Goal: Task Accomplishment & Management: Use online tool/utility

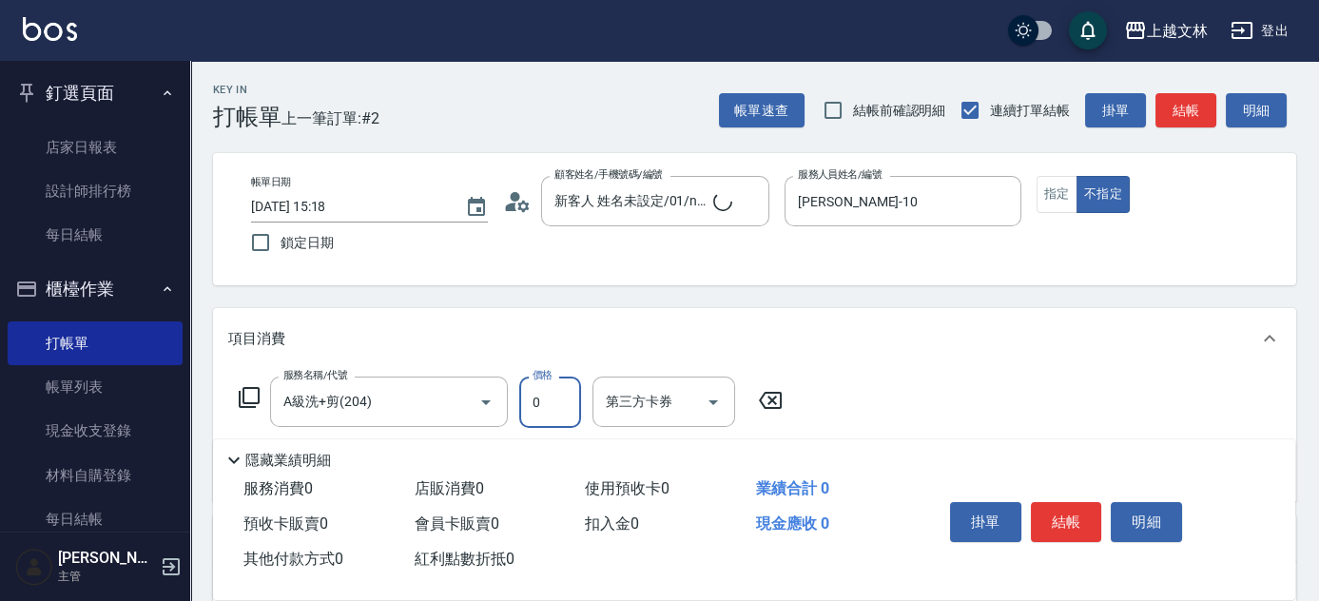
scroll to position [35, 0]
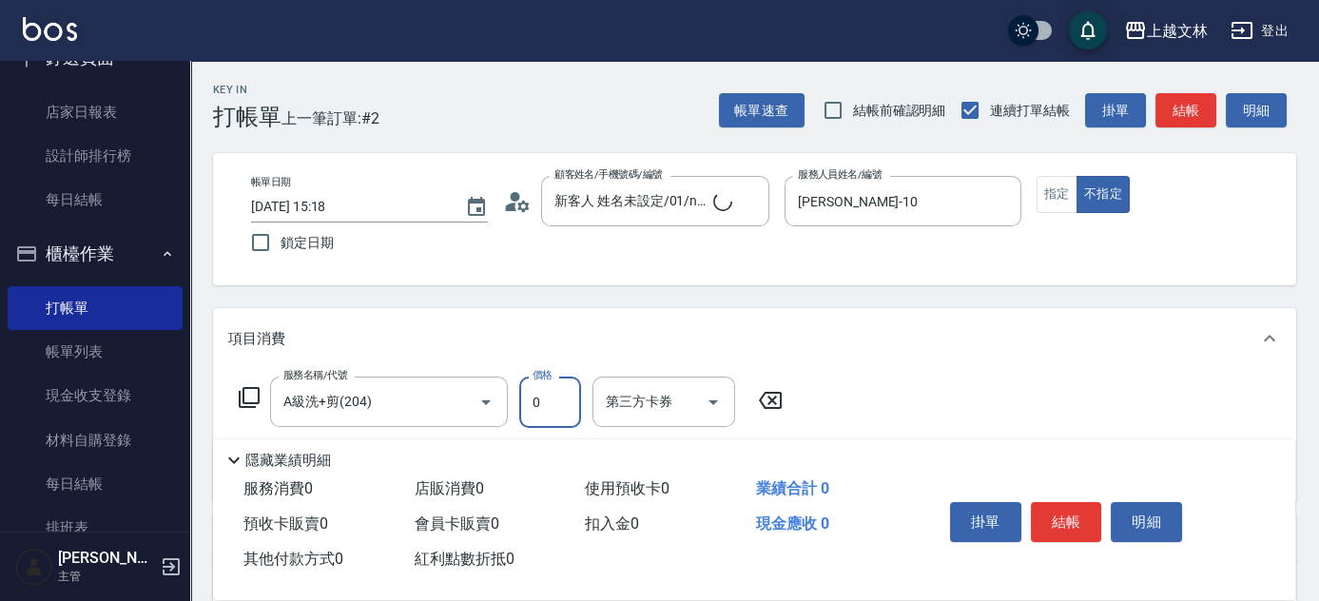
drag, startPoint x: 455, startPoint y: 398, endPoint x: 388, endPoint y: 373, distance: 72.2
click at [455, 397] on icon "Clear" at bounding box center [458, 401] width 11 height 11
type input "0"
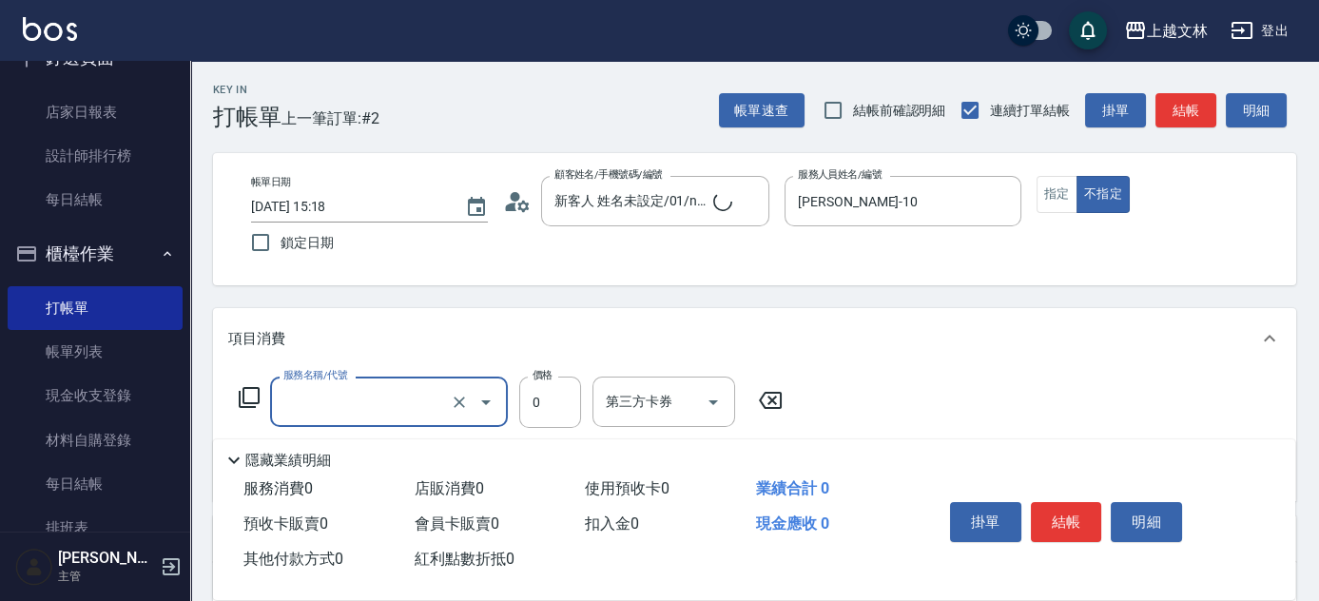
click at [382, 385] on input "服務名稱/代號" at bounding box center [362, 401] width 167 height 33
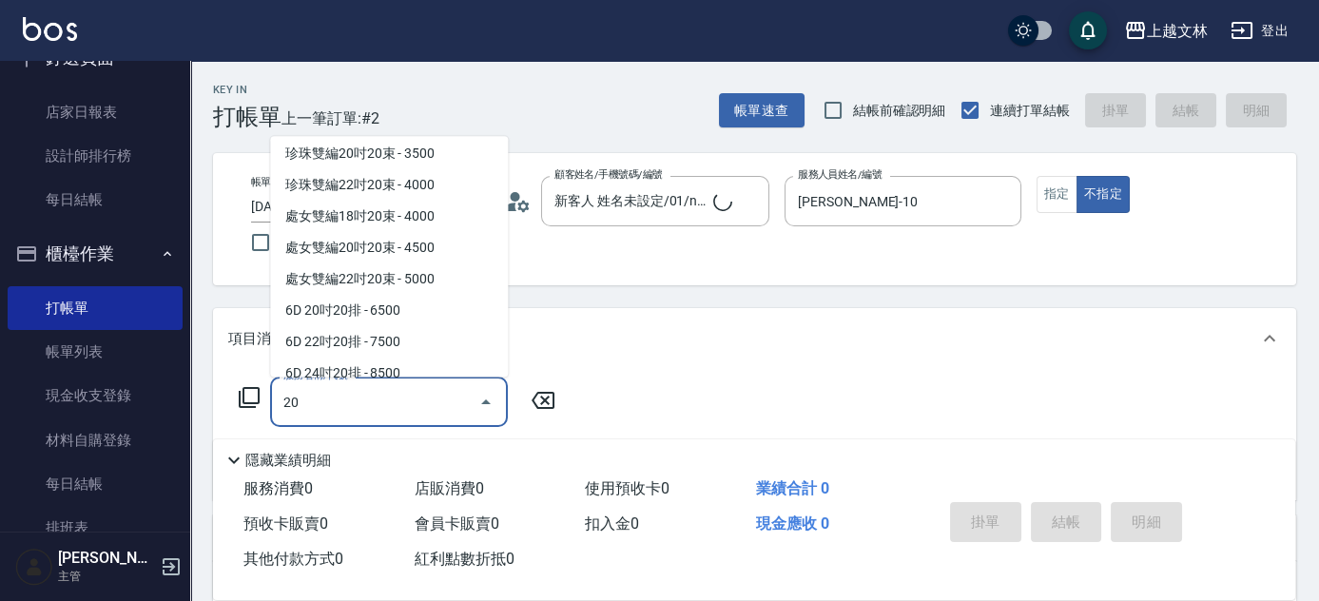
scroll to position [0, 0]
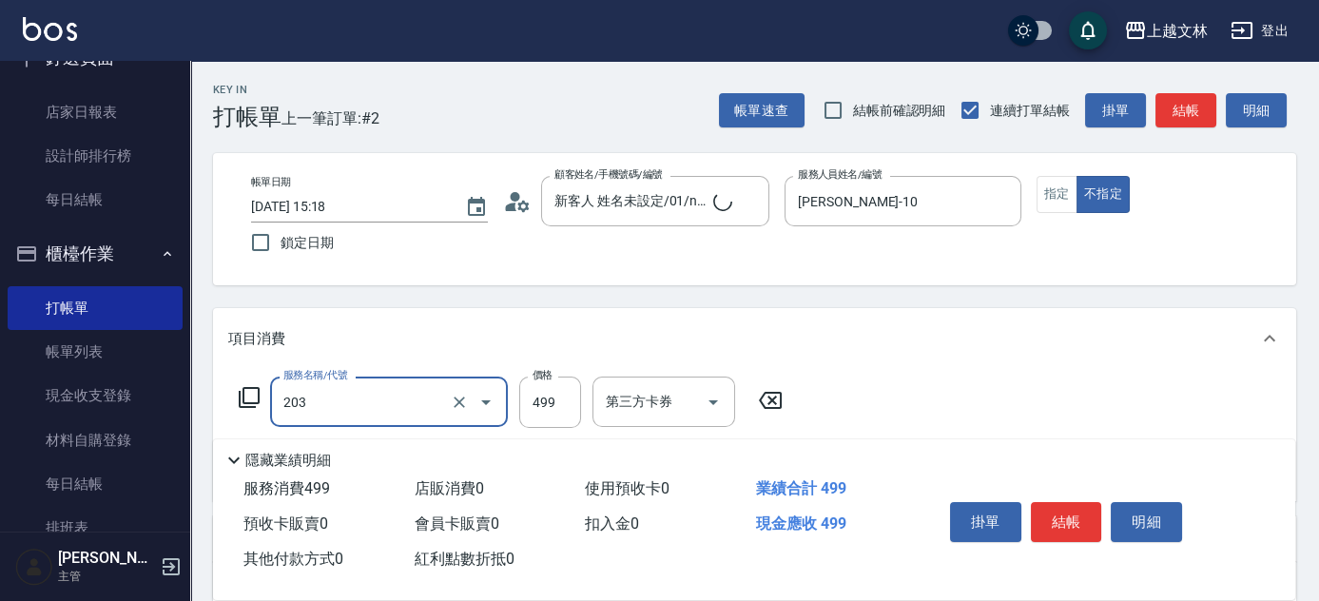
type input "B級洗+剪(203)"
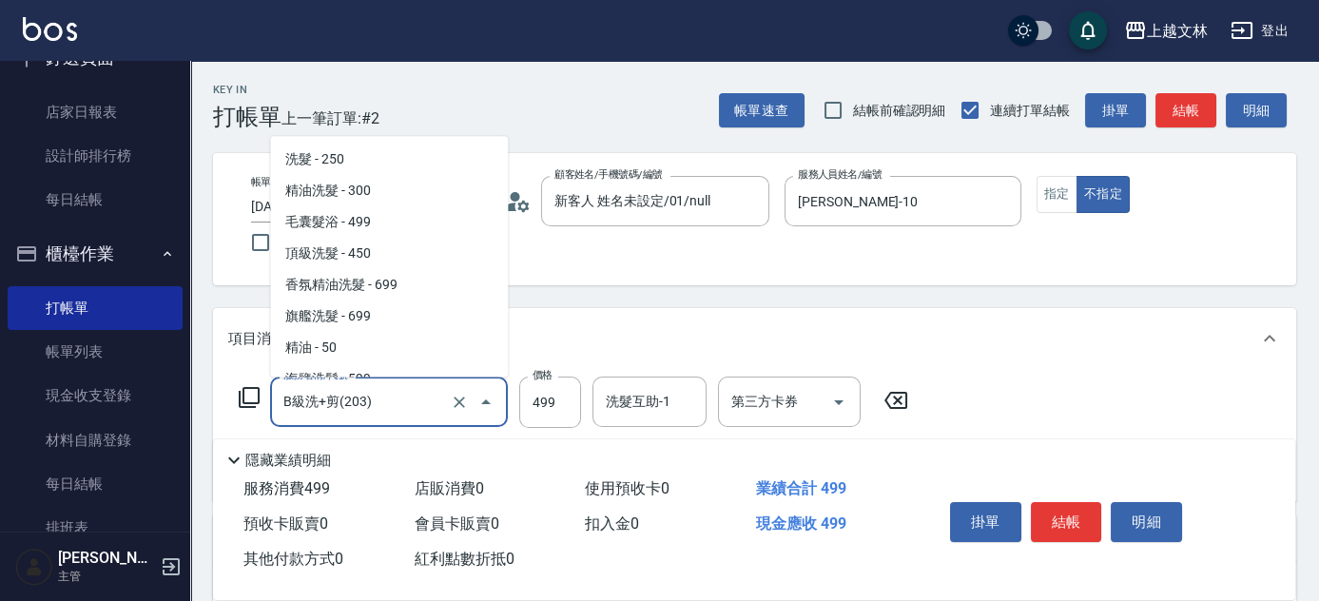
drag, startPoint x: 528, startPoint y: 407, endPoint x: 1326, endPoint y: 432, distance: 799.0
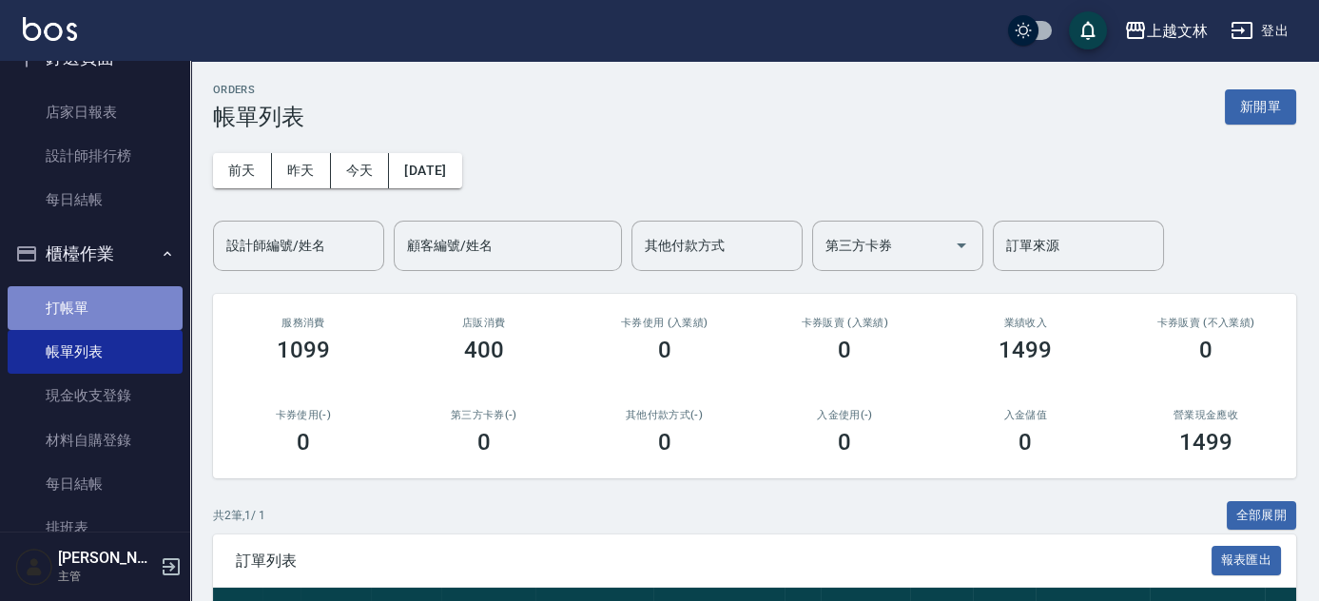
click at [119, 313] on link "打帳單" at bounding box center [95, 308] width 175 height 44
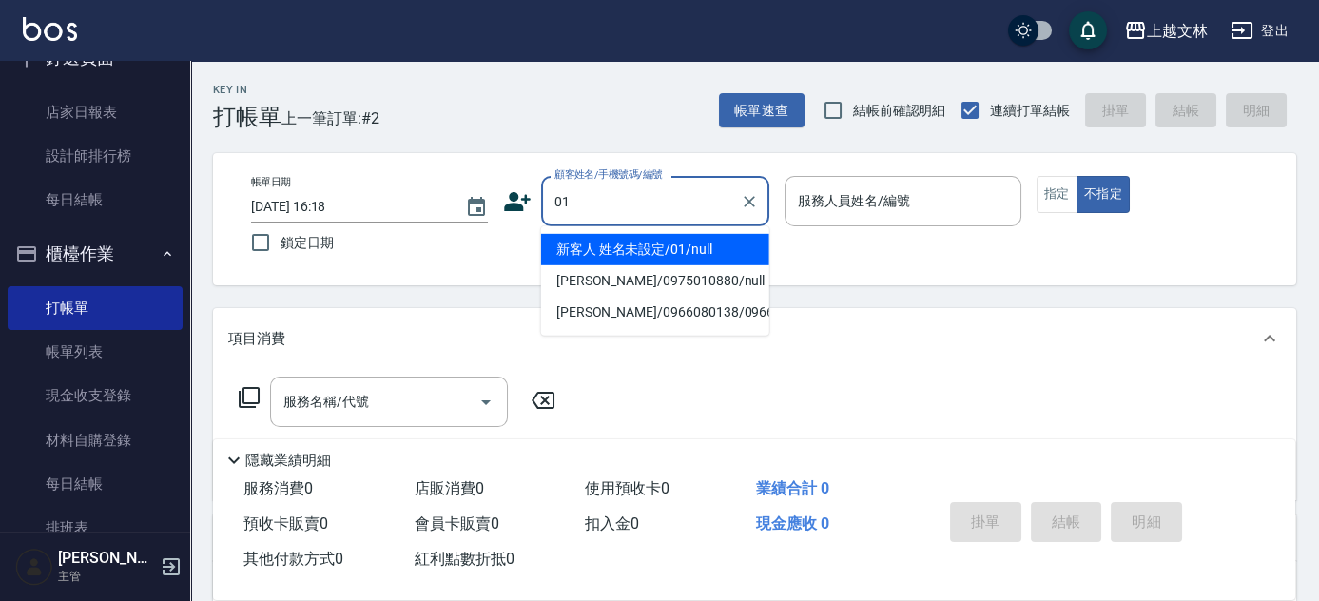
type input "新客人 姓名未設定/01/null"
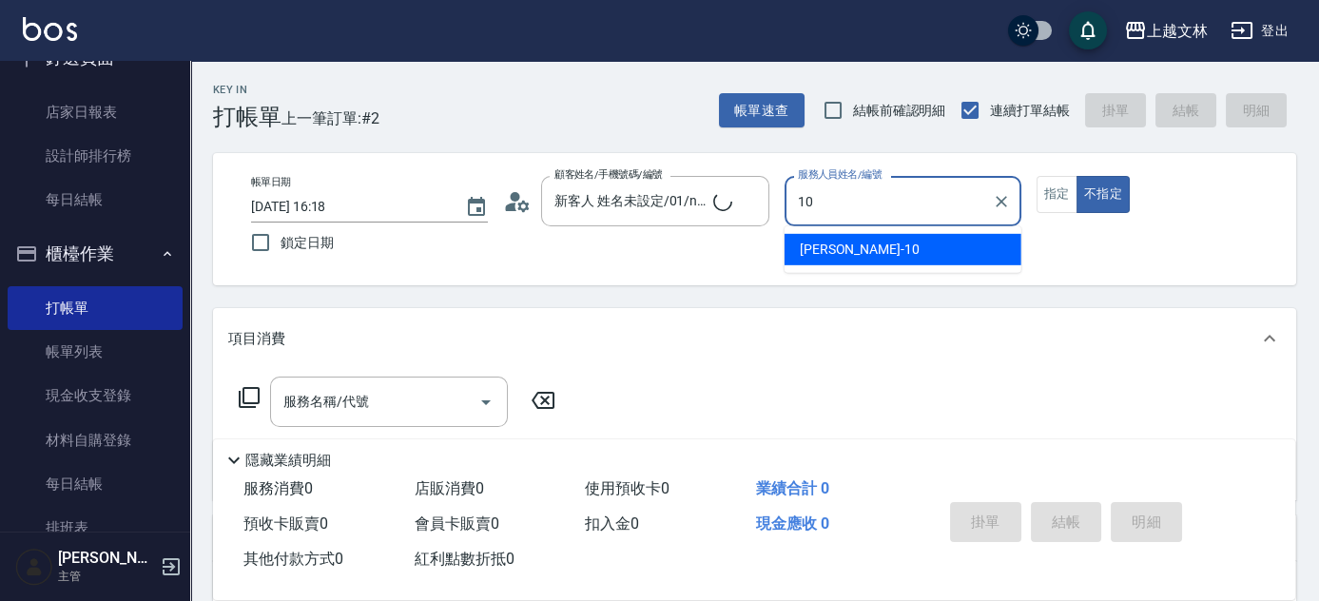
type input "[PERSON_NAME]-10"
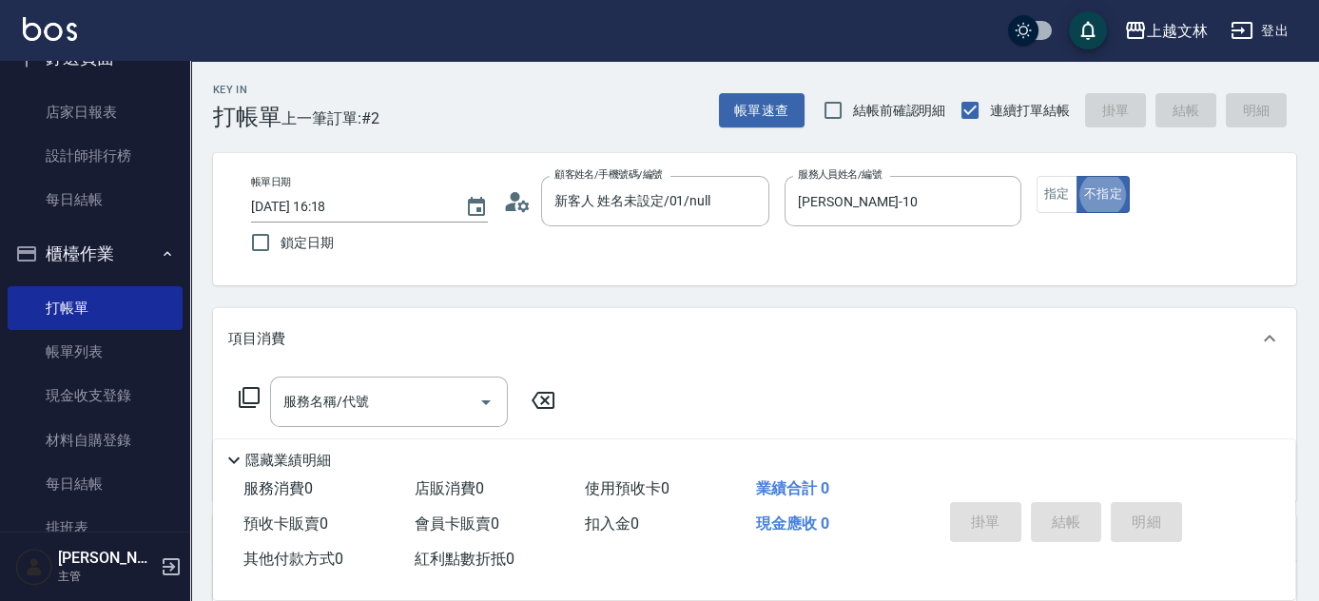
type button "false"
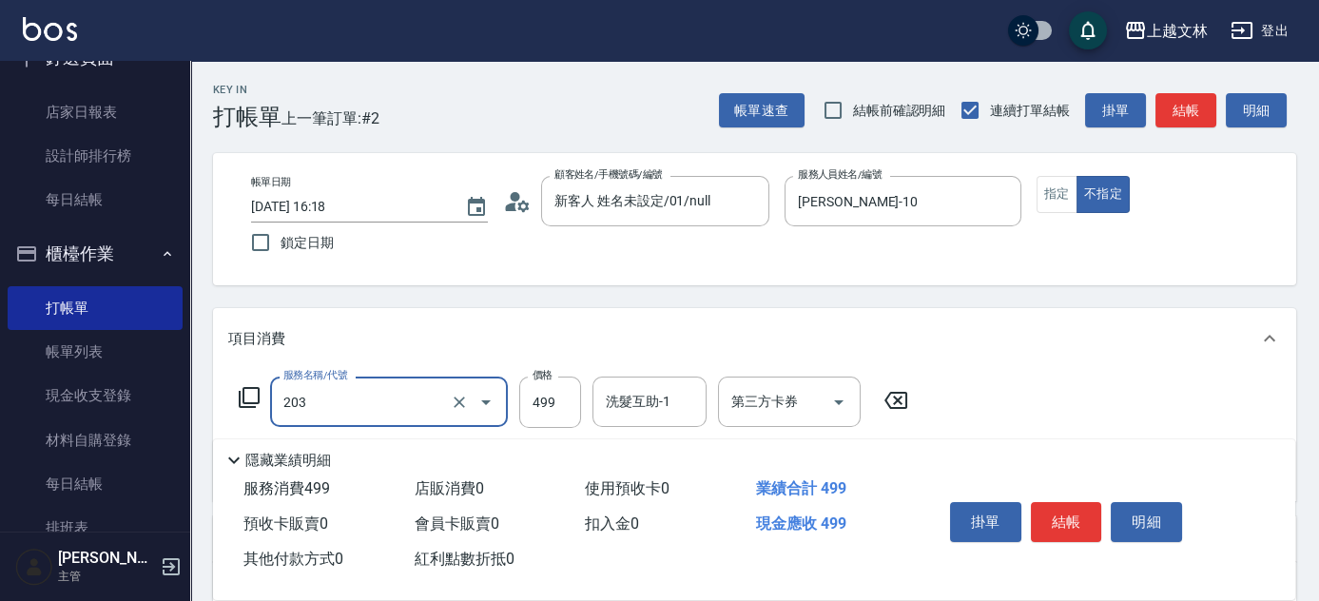
type input "B級洗+剪(203)"
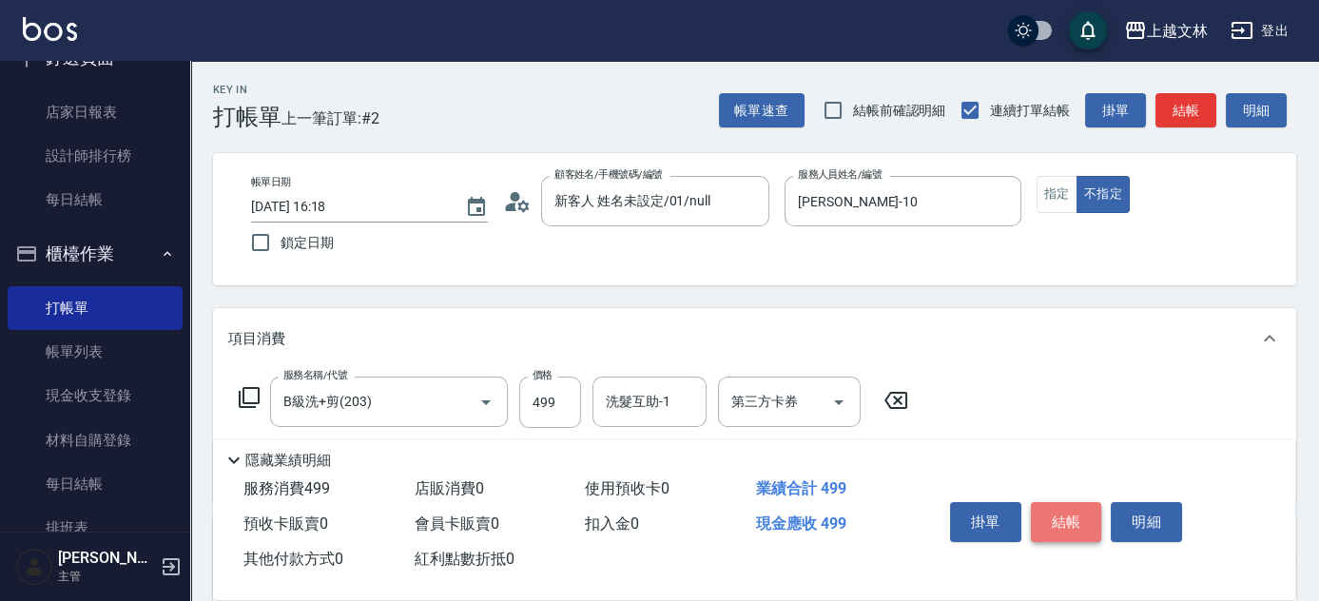
click at [1063, 521] on button "結帳" at bounding box center [1066, 522] width 71 height 40
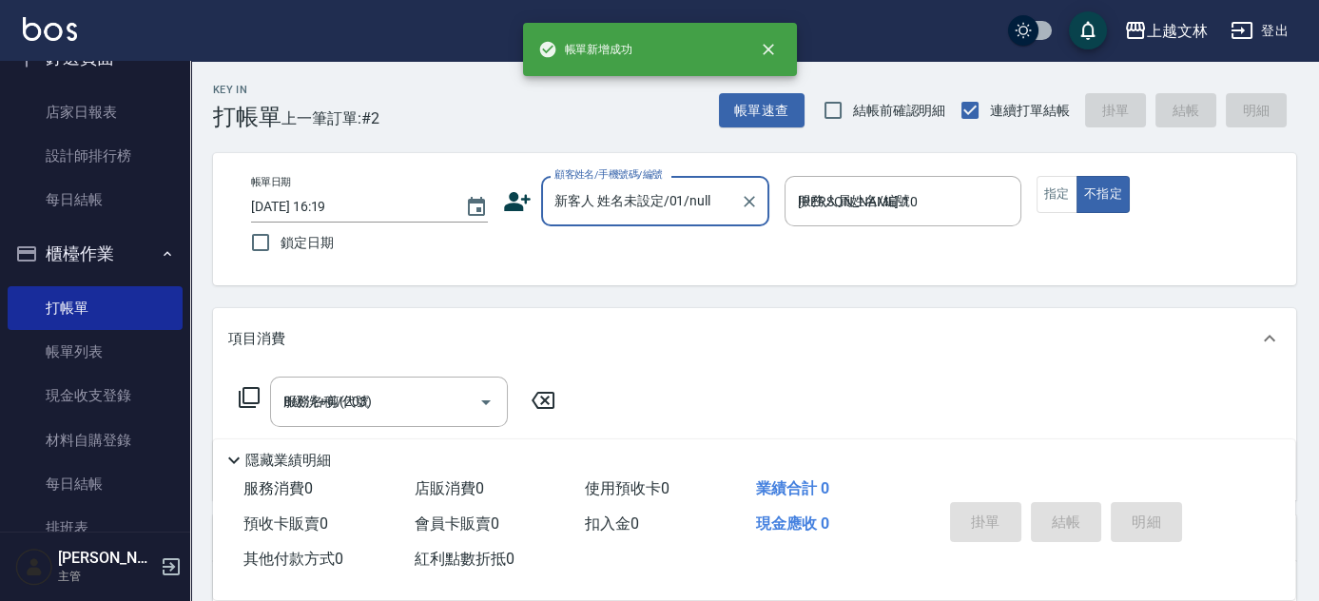
type input "[DATE] 16:19"
